Goal: Navigation & Orientation: Find specific page/section

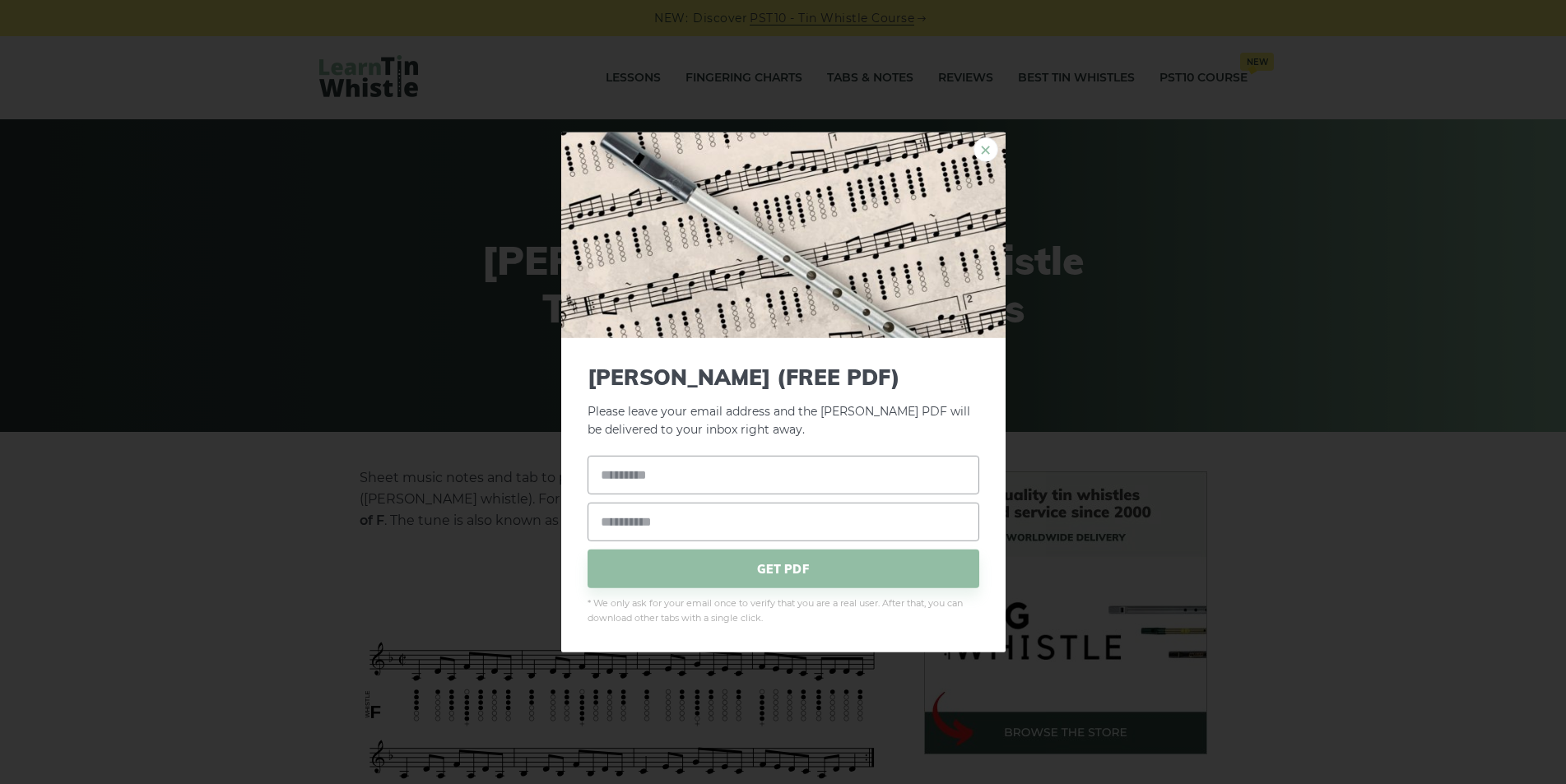
click at [985, 150] on link "×" at bounding box center [985, 149] width 24 height 24
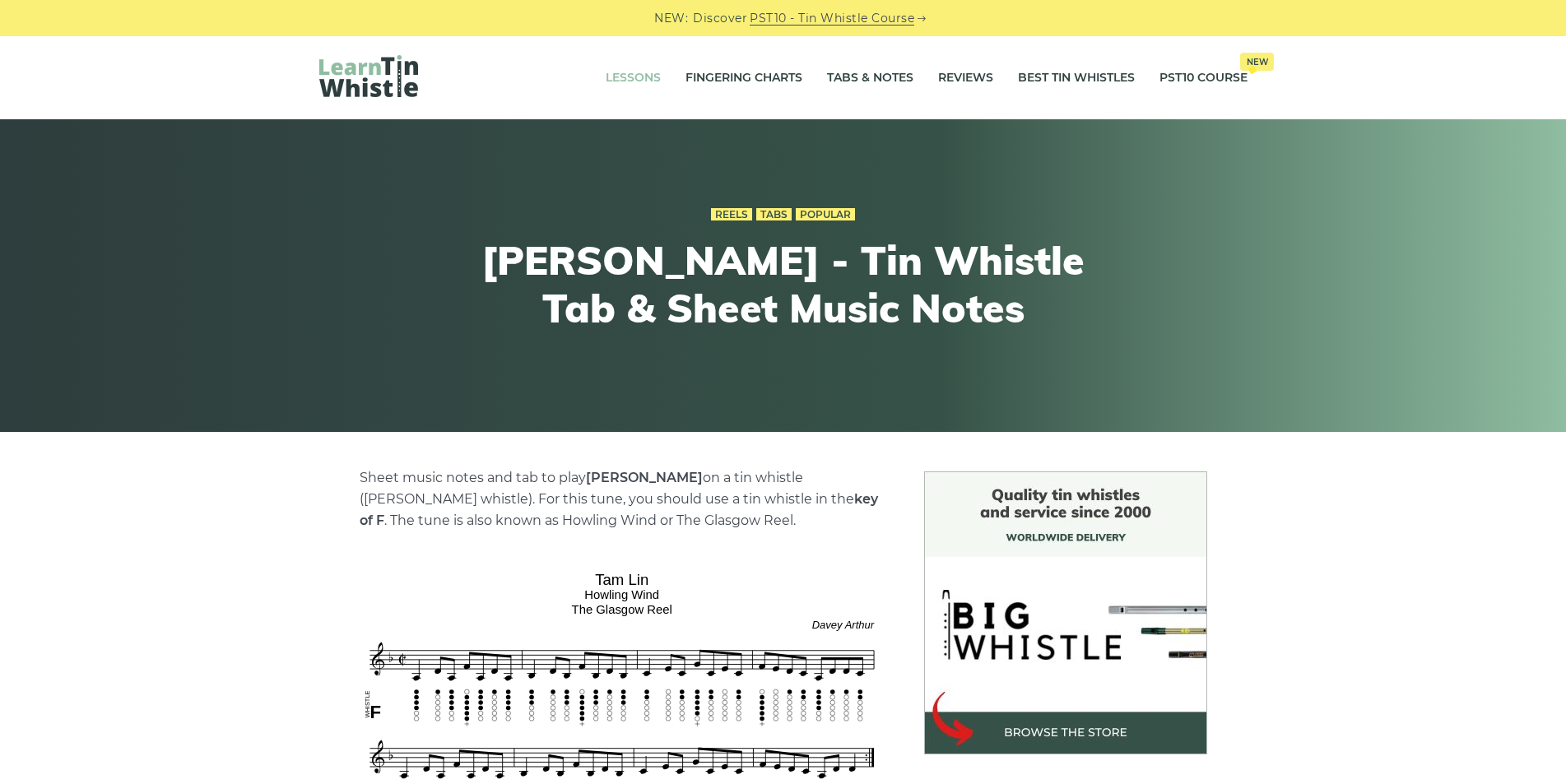
click at [618, 77] on link "Lessons" at bounding box center [632, 78] width 55 height 41
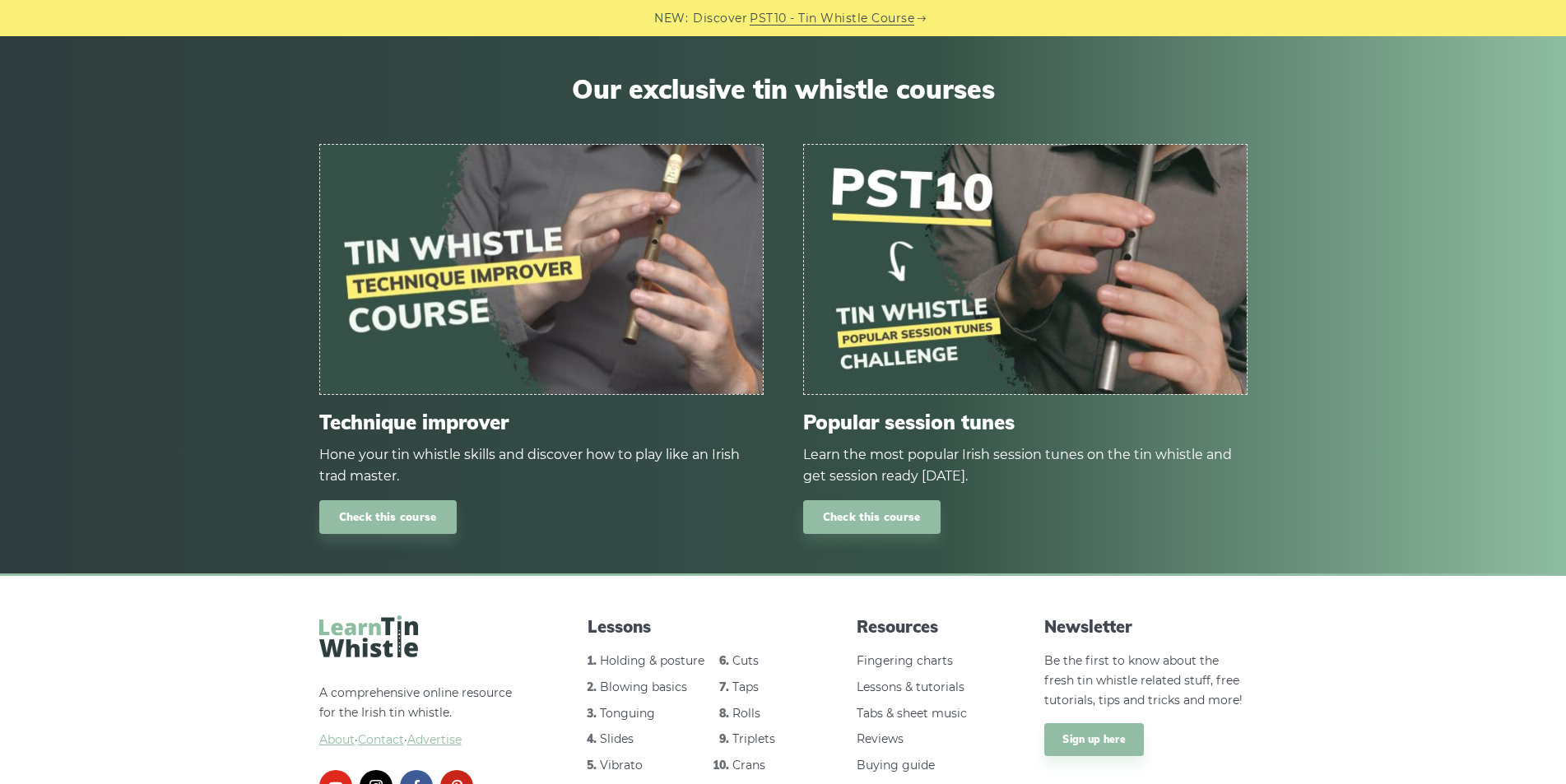
scroll to position [2189, 0]
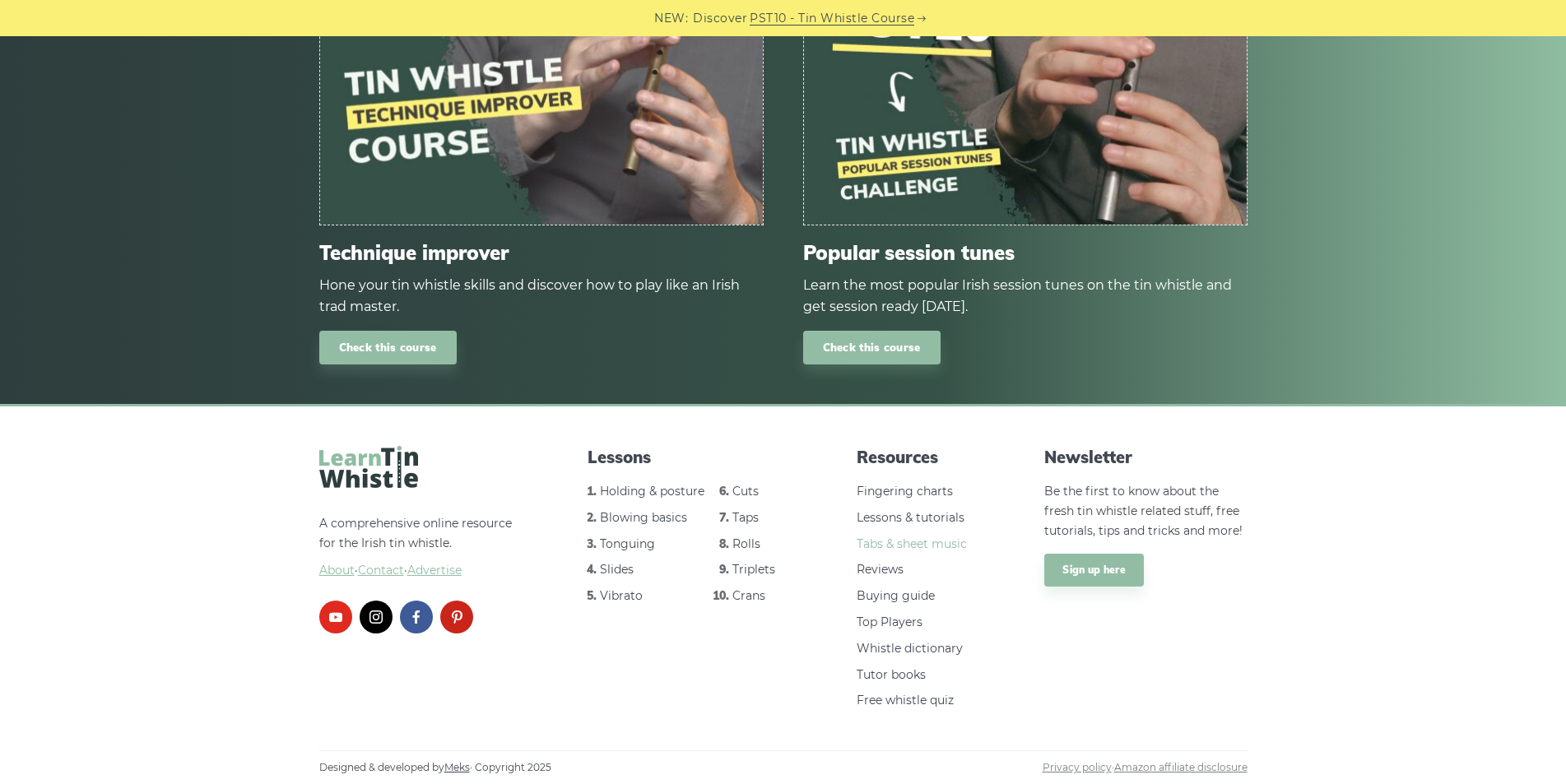
click at [905, 545] on link "Tabs & sheet music" at bounding box center [911, 544] width 110 height 14
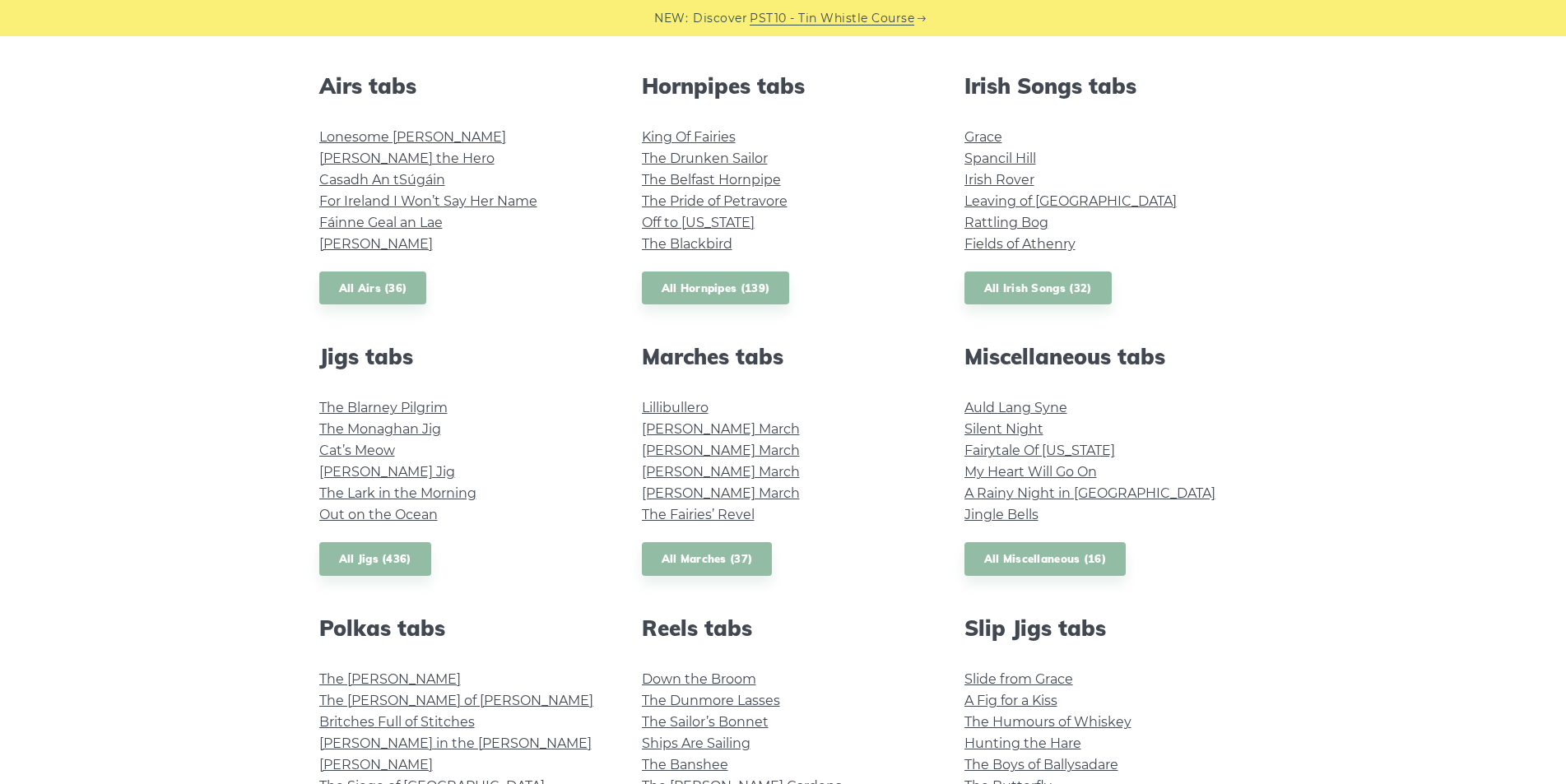
scroll to position [823, 0]
